Goal: Information Seeking & Learning: Learn about a topic

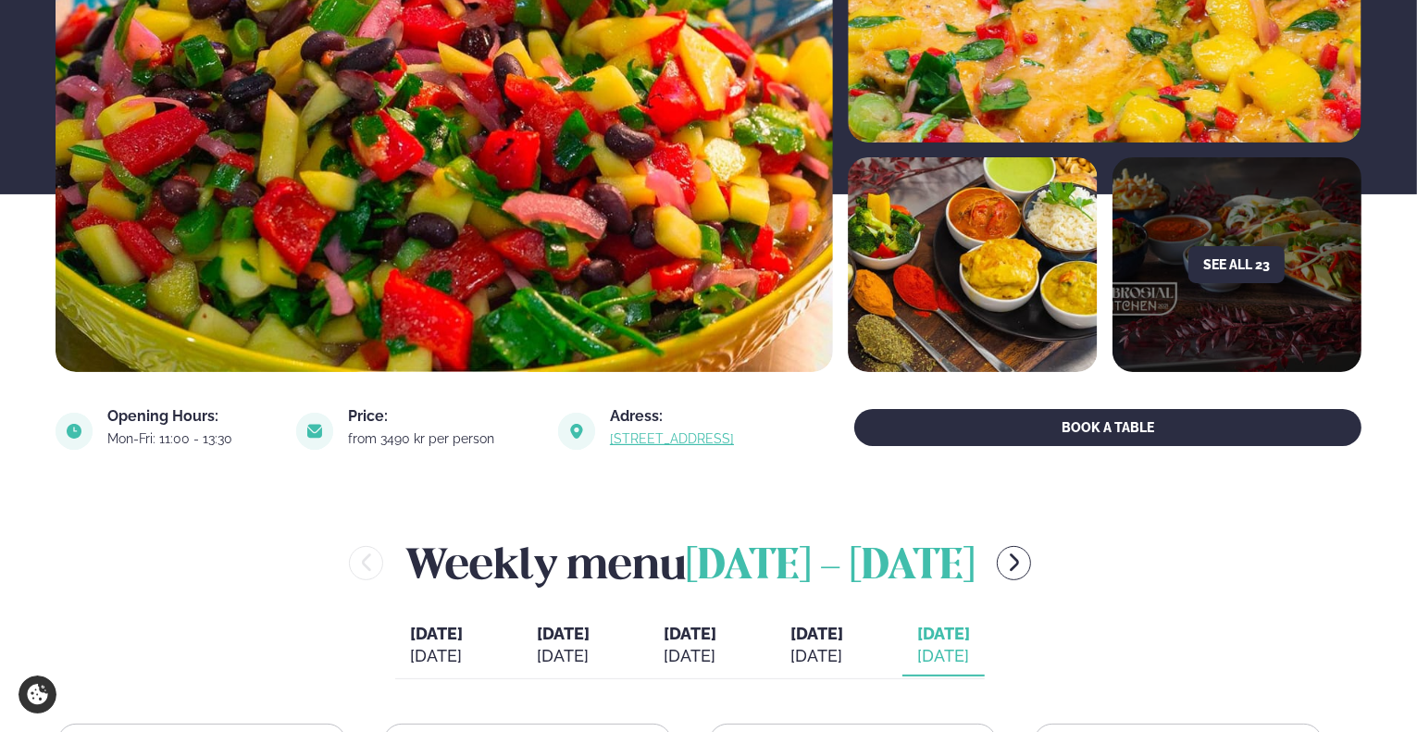
scroll to position [648, 0]
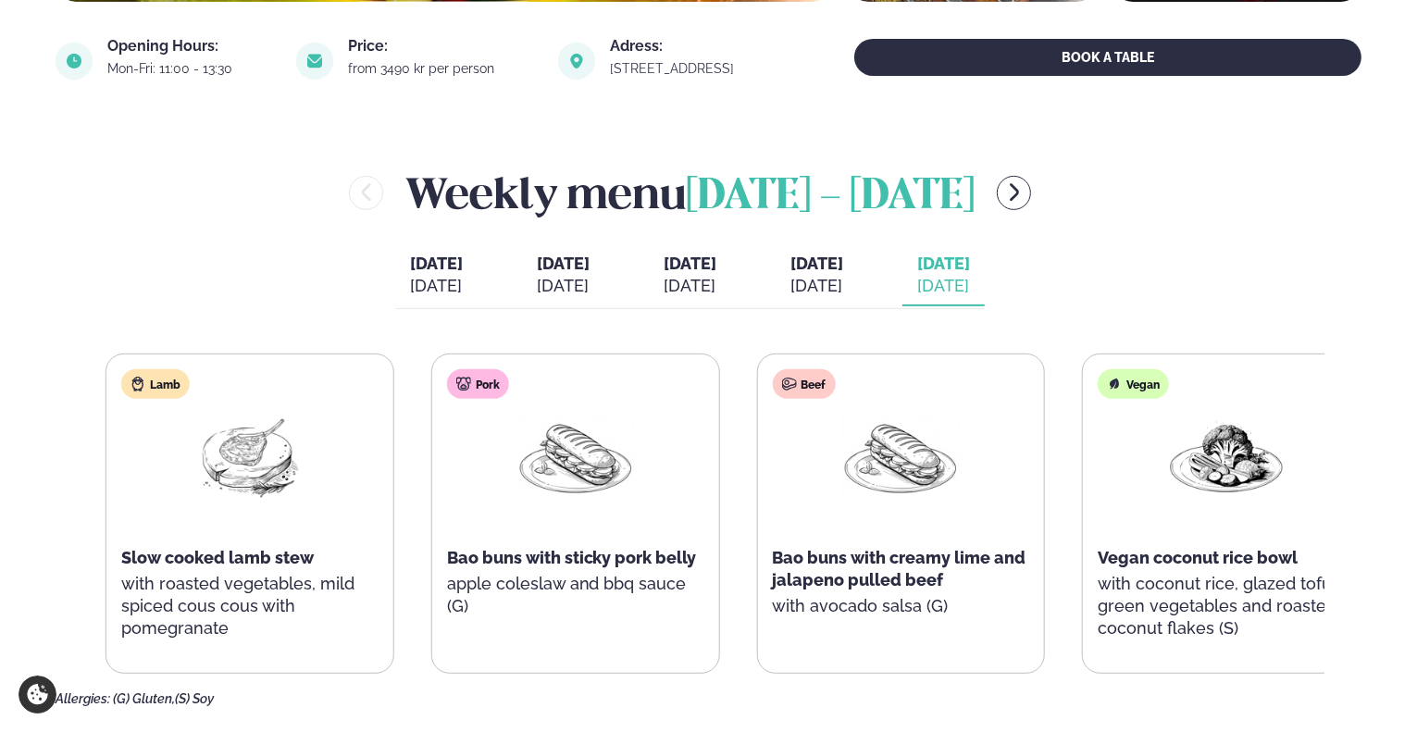
click at [237, 573] on p "with roasted vegetables, mild spiced cous cous with pomegranate" at bounding box center [249, 606] width 257 height 67
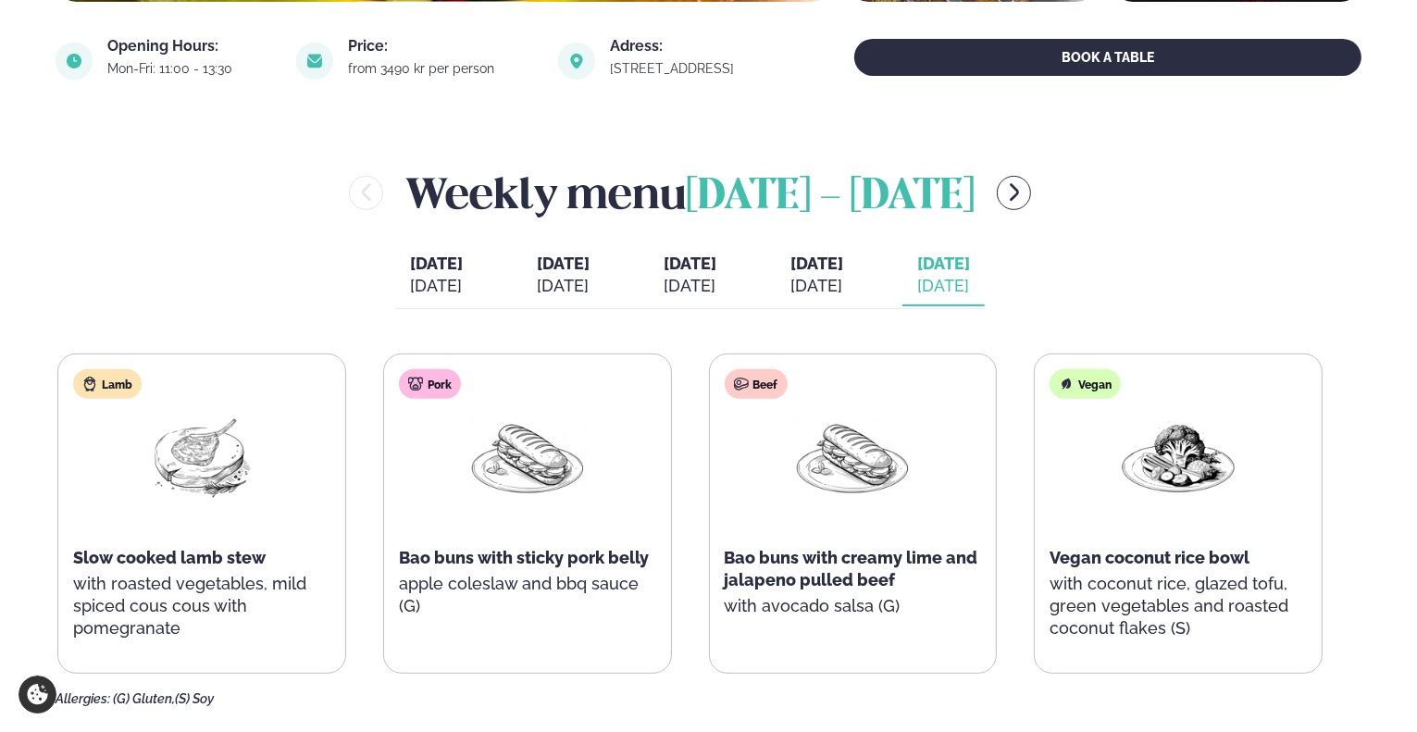
click at [843, 280] on div "[DATE]" at bounding box center [816, 286] width 53 height 22
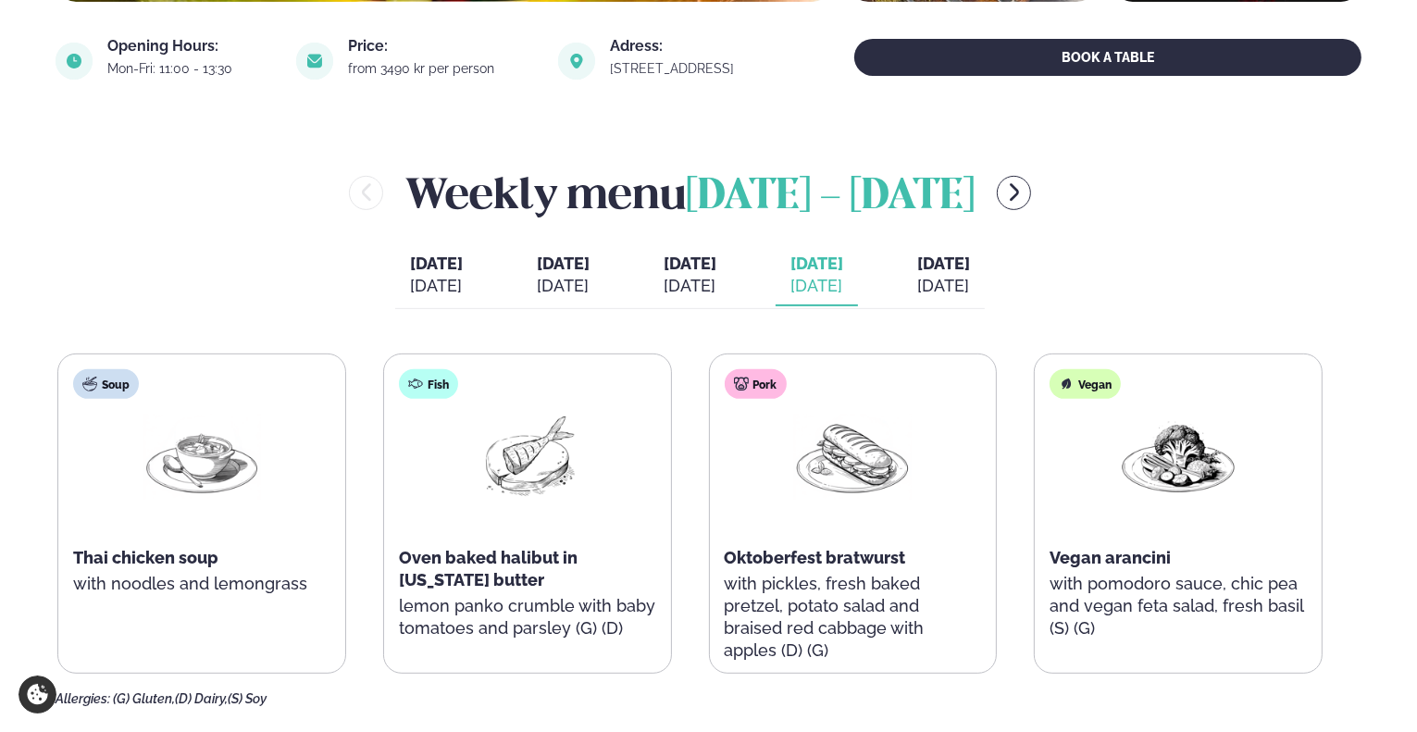
click at [731, 267] on button "Wednesday Wed. Sep 24" at bounding box center [690, 275] width 82 height 61
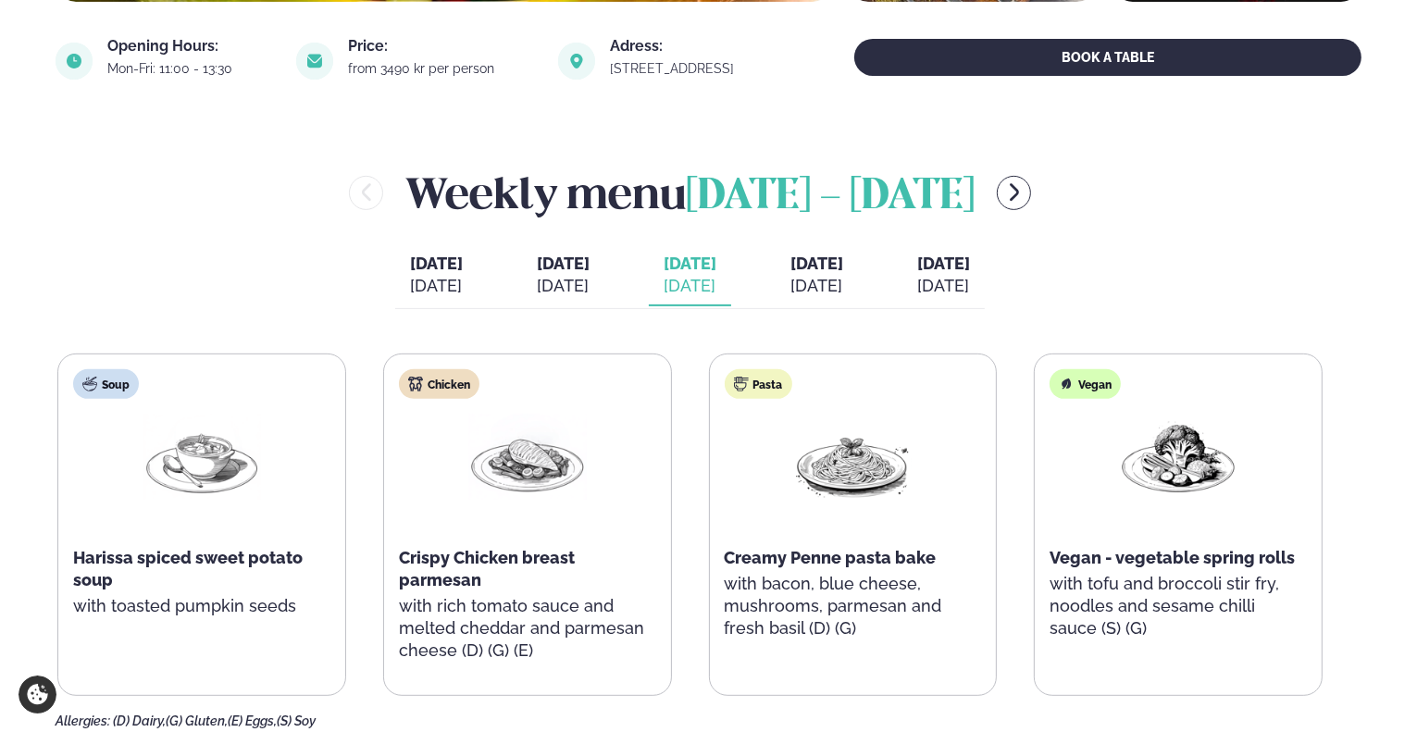
click at [522, 289] on button "Tuesday Tue. Sep 23" at bounding box center [563, 275] width 82 height 61
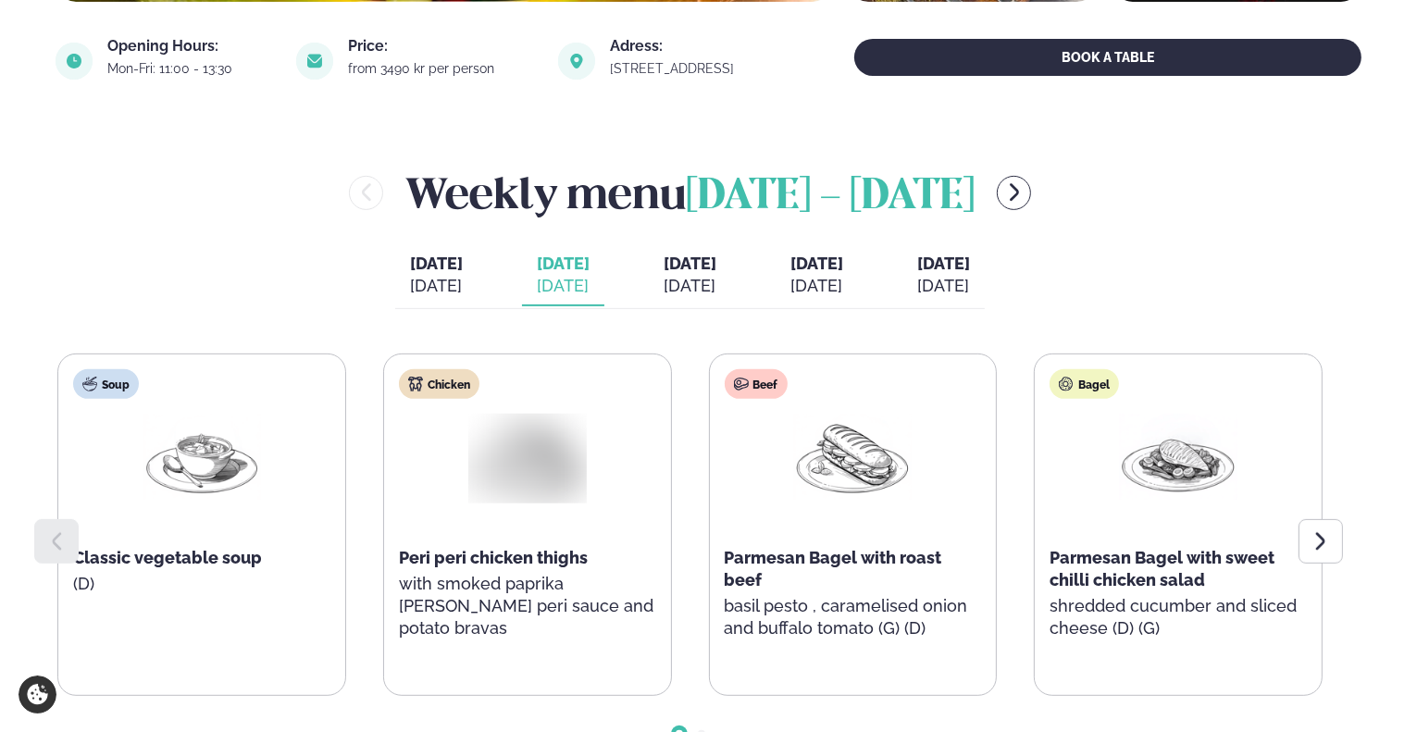
click at [410, 276] on div "[DATE]" at bounding box center [436, 286] width 53 height 22
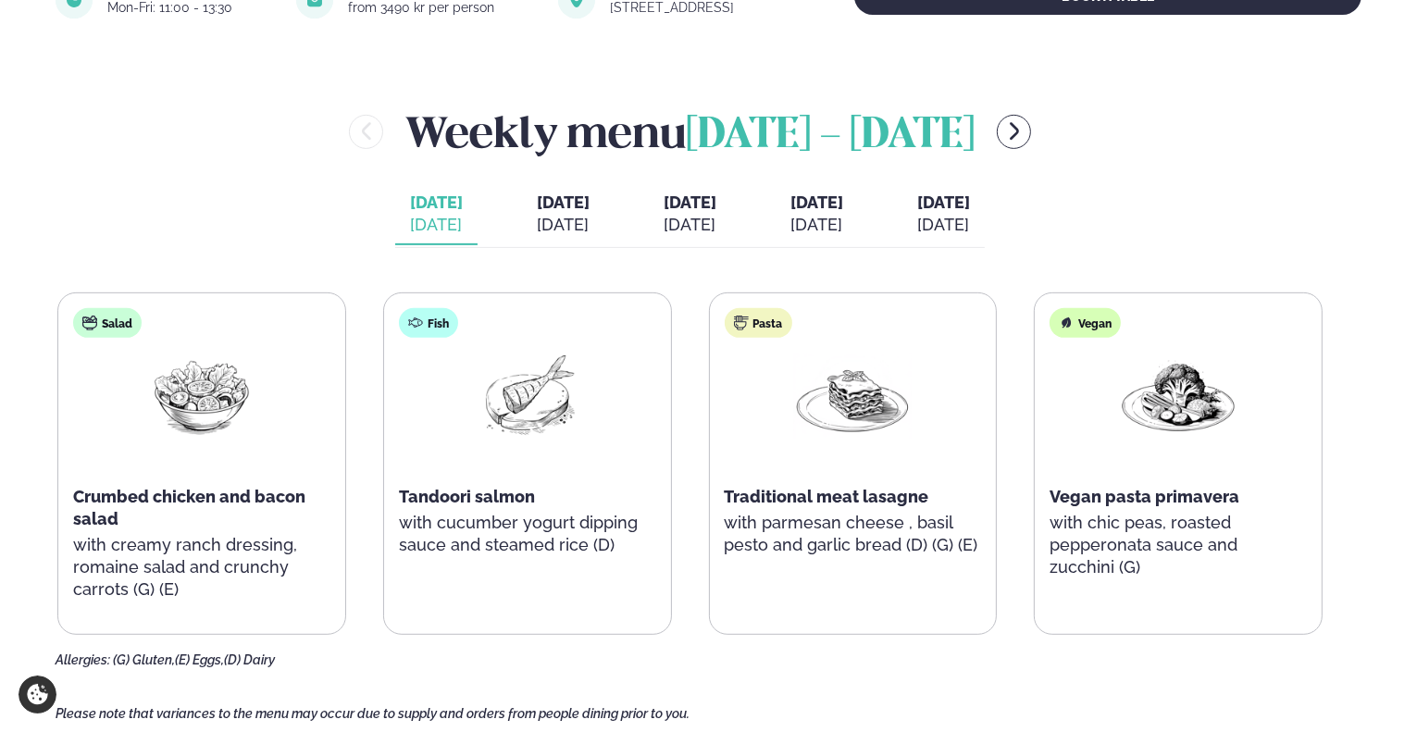
scroll to position [740, 0]
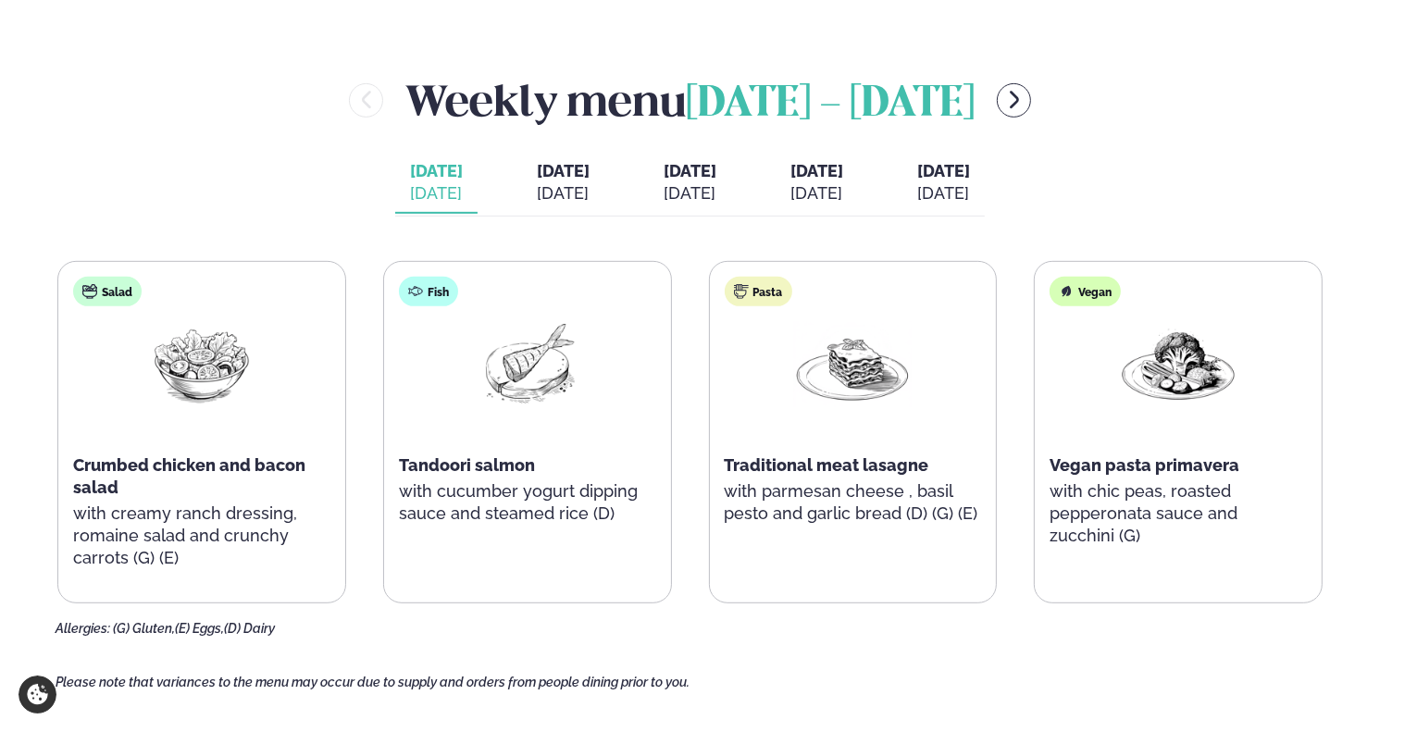
click at [1096, 129] on div "Weekly menu September 22 - 26" at bounding box center [690, 100] width 1269 height 60
click at [1019, 99] on icon "menu-btn-right" at bounding box center [1014, 101] width 9 height 18
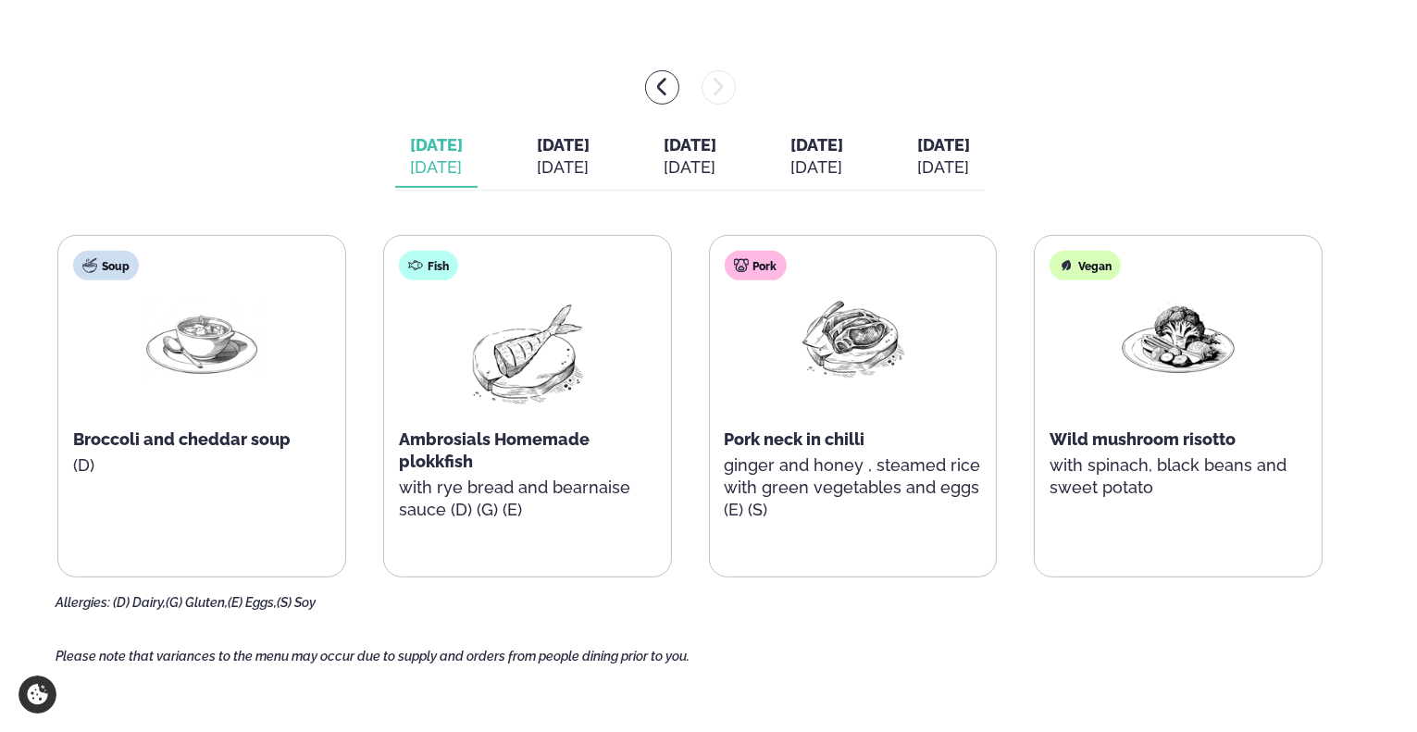
click at [537, 151] on span "[DATE]" at bounding box center [563, 144] width 53 height 19
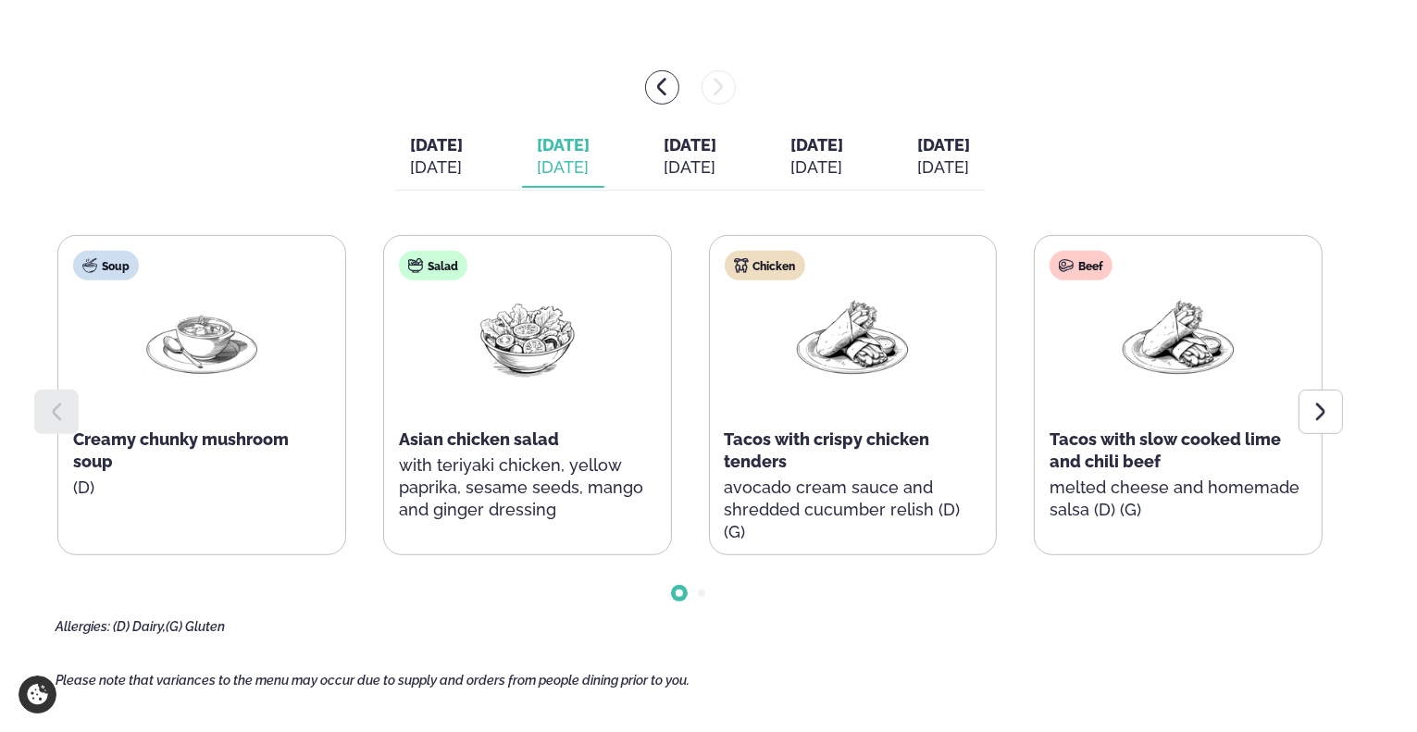
click at [716, 150] on span "[DATE]" at bounding box center [690, 144] width 53 height 19
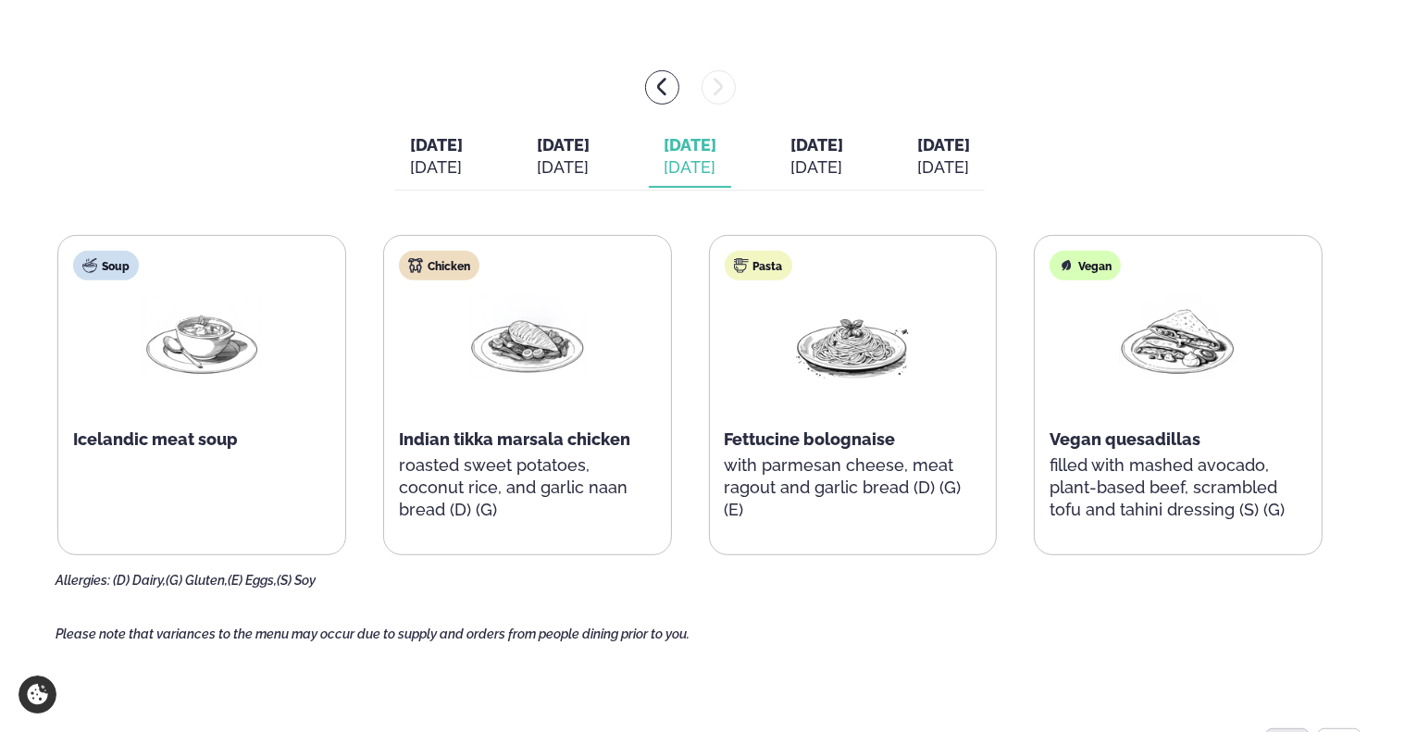
click at [824, 149] on span "[DATE]" at bounding box center [816, 144] width 53 height 19
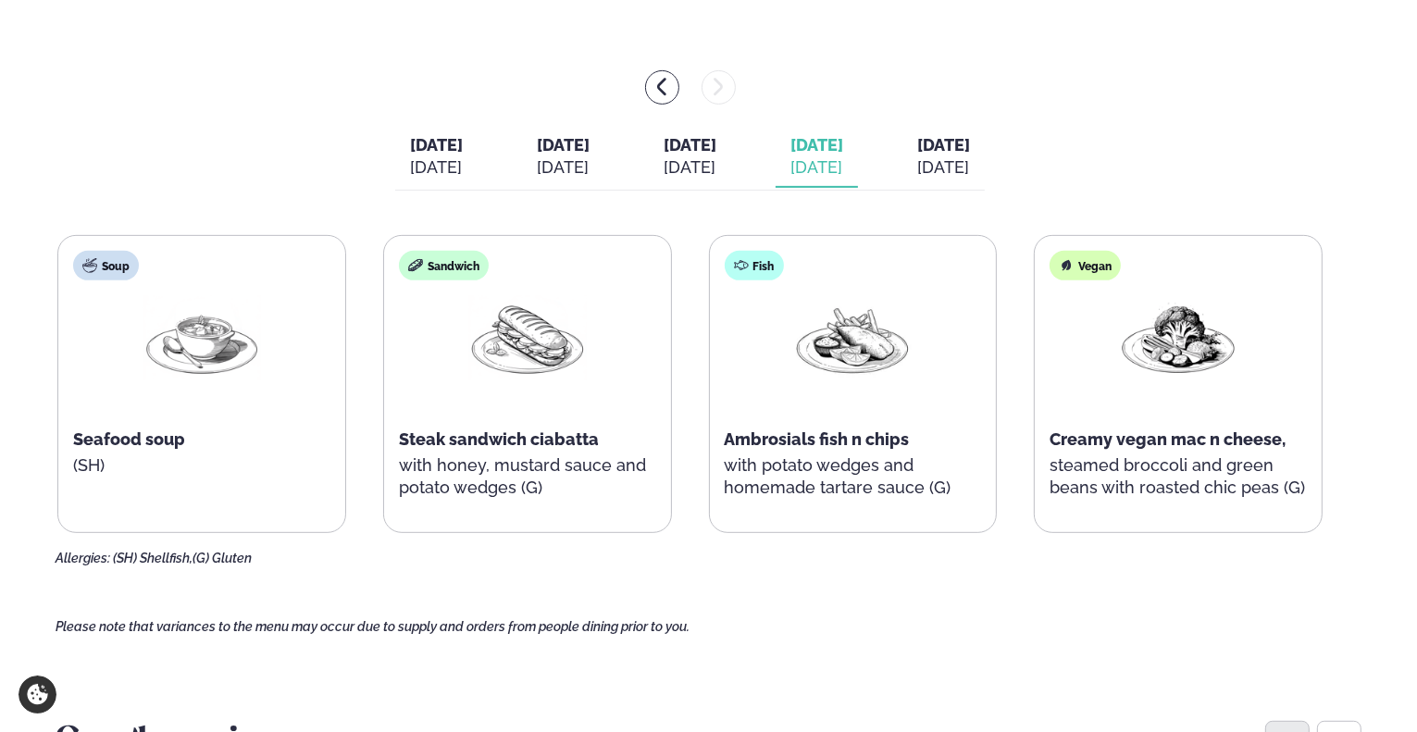
click at [441, 173] on button "Monday Mon. Sep 29" at bounding box center [436, 157] width 82 height 61
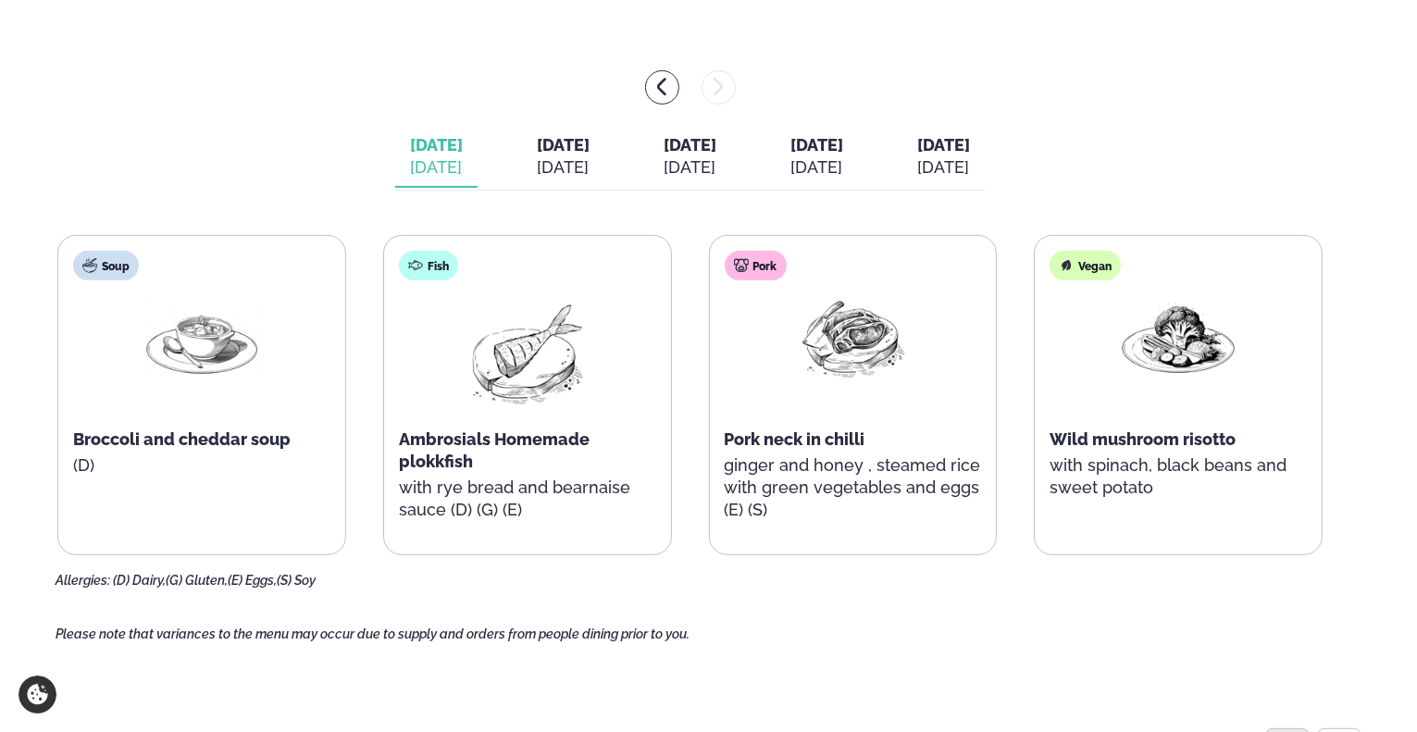
click at [535, 191] on div "Monday Mon. Sep 29 Tuesday Tue. Sep 30 Wednesday Wed. Oct 1 Thursday Thu. Oct 2…" at bounding box center [709, 329] width 1306 height 518
click at [537, 168] on div "Sep 30" at bounding box center [563, 167] width 53 height 22
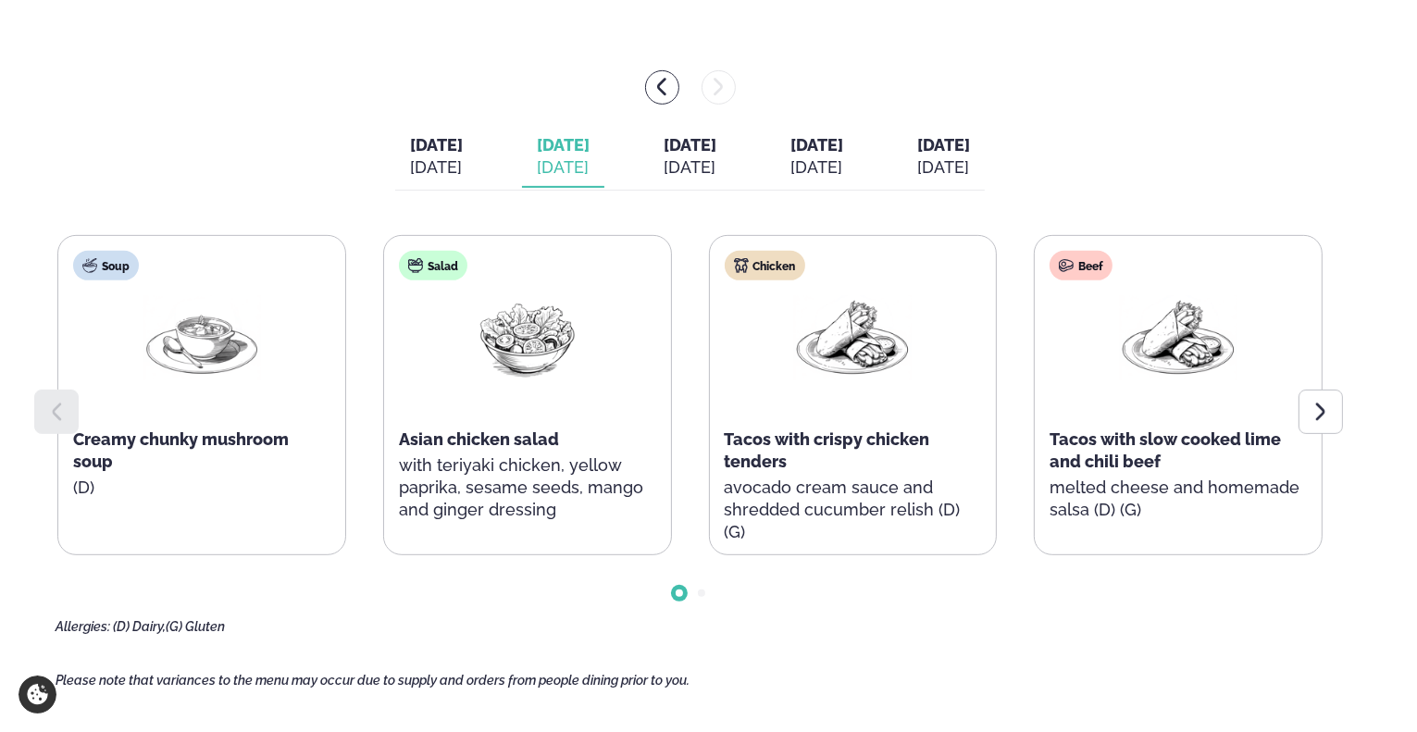
click at [664, 176] on div "Oct 1" at bounding box center [690, 167] width 53 height 22
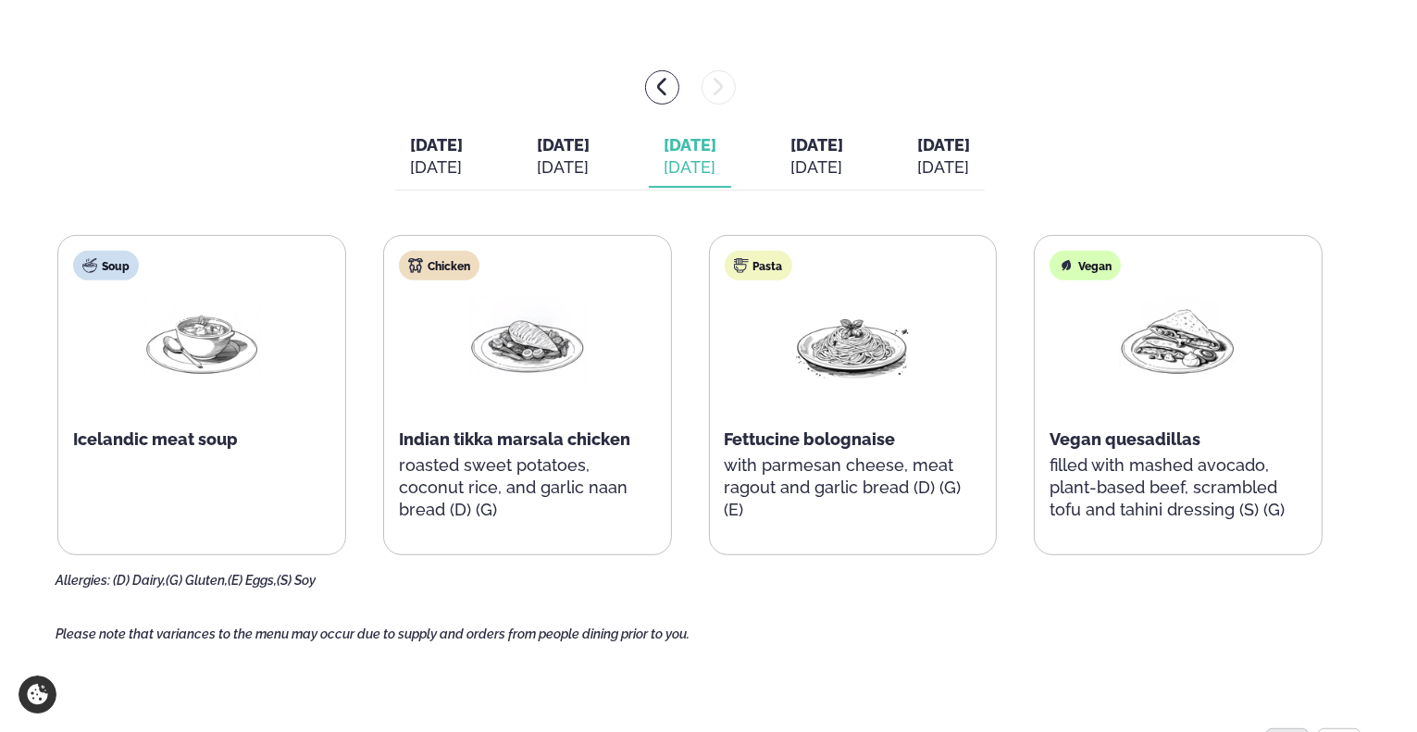
click at [843, 158] on div "Oct 2" at bounding box center [816, 167] width 53 height 22
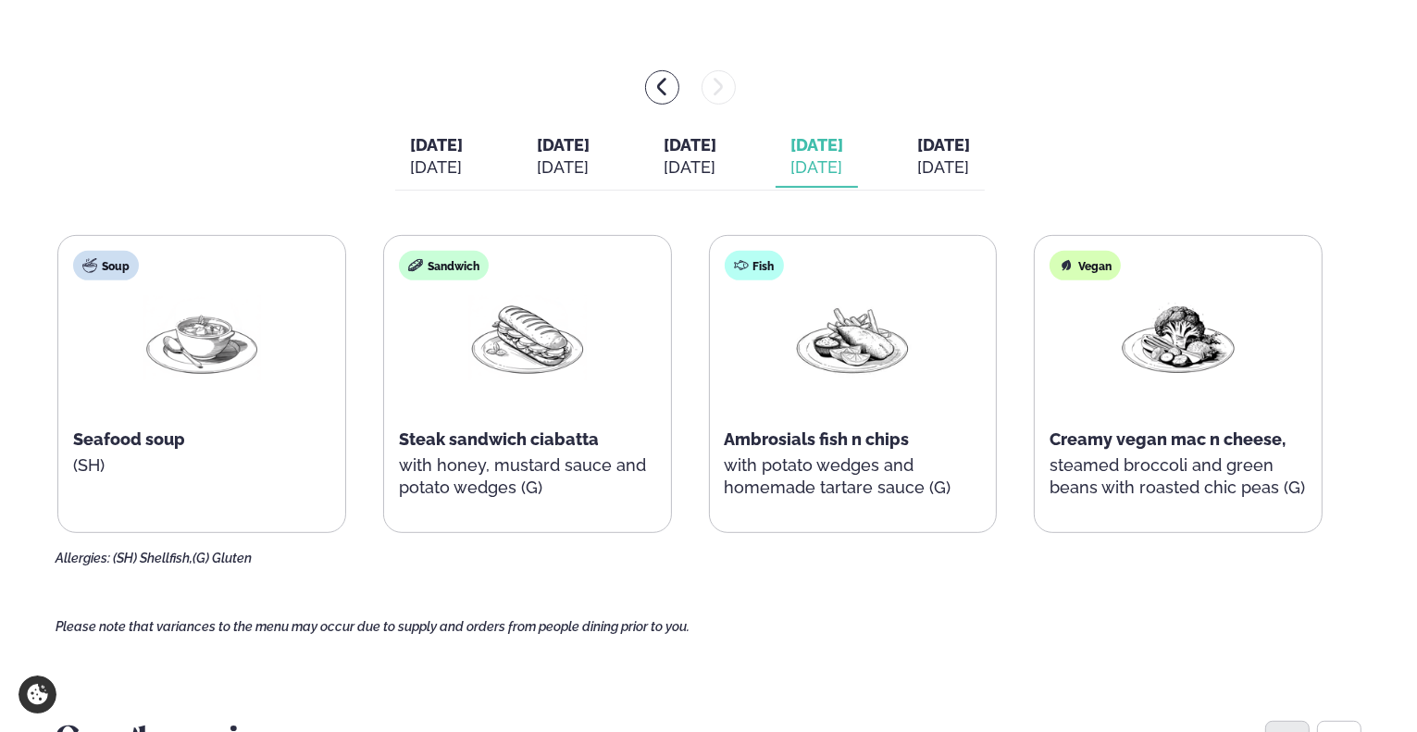
click at [952, 140] on button "Friday Fri. Oct 3" at bounding box center [943, 157] width 82 height 61
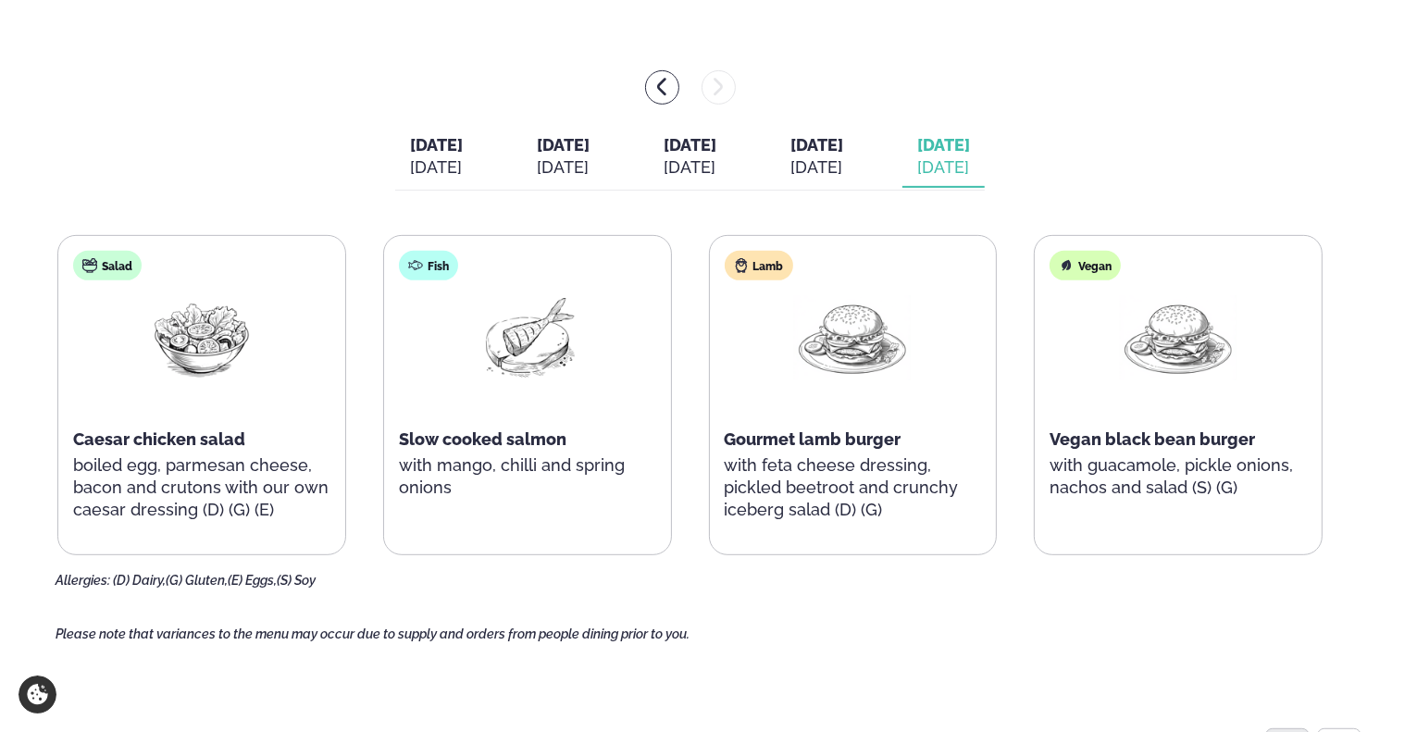
click at [715, 155] on button "Wednesday Wed. Oct 1" at bounding box center [690, 157] width 82 height 61
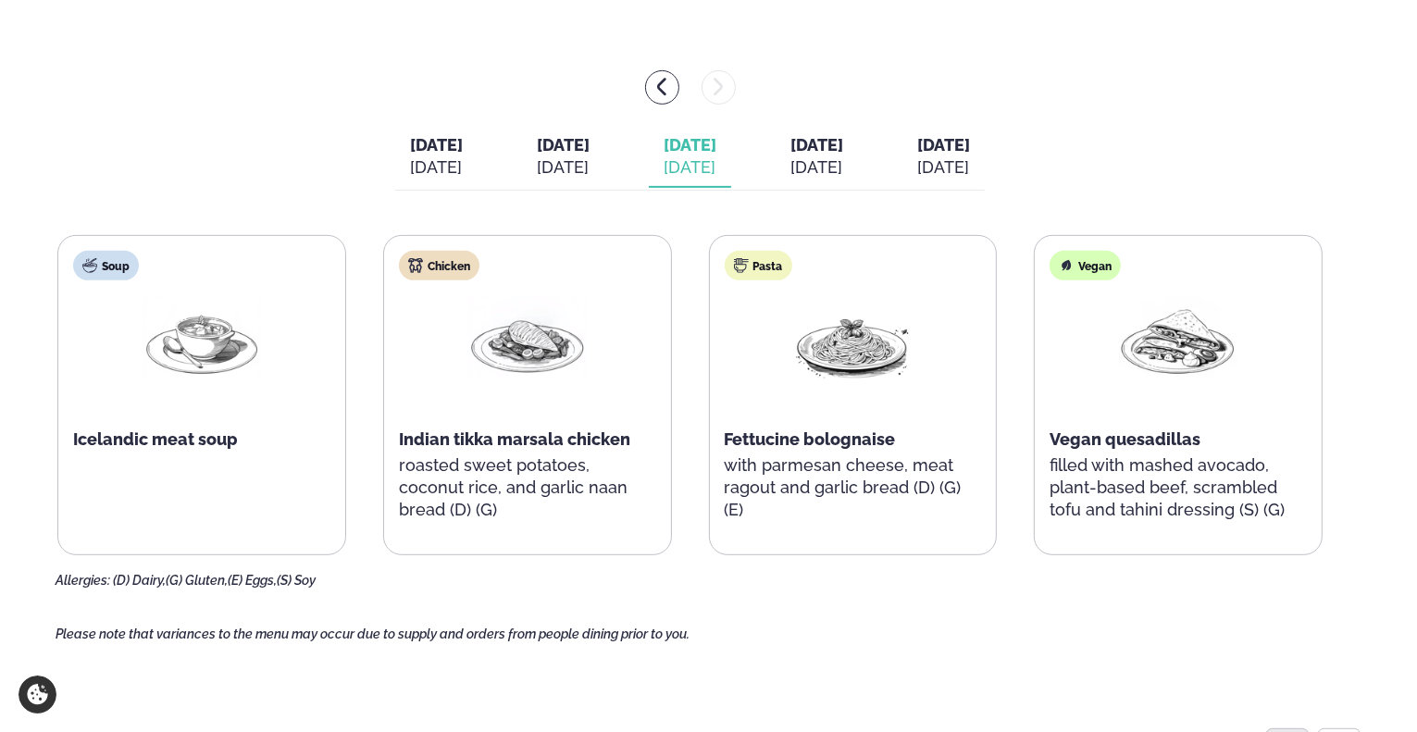
click at [840, 162] on div "Oct 2" at bounding box center [816, 167] width 53 height 22
